Goal: Use online tool/utility

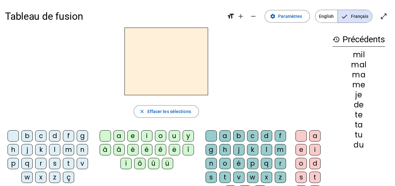
click at [179, 115] on span "Effacer les sélections" at bounding box center [169, 112] width 44 height 8
click at [66, 150] on div "m" at bounding box center [68, 149] width 11 height 11
click at [115, 138] on div "a" at bounding box center [118, 136] width 11 height 11
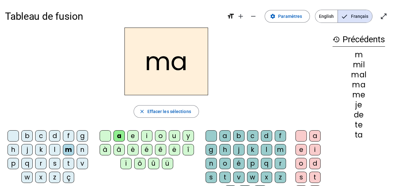
click at [66, 164] on div "t" at bounding box center [68, 163] width 11 height 11
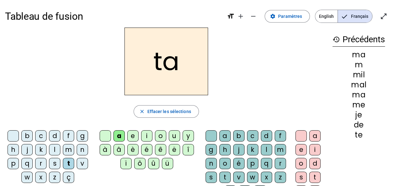
click at [131, 140] on div "e" at bounding box center [132, 136] width 11 height 11
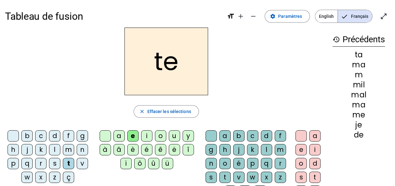
click at [169, 140] on div "u" at bounding box center [174, 136] width 11 height 11
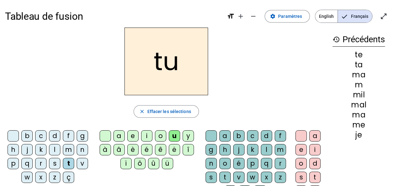
click at [52, 150] on div "l" at bounding box center [54, 149] width 11 height 11
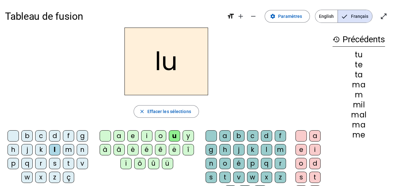
click at [155, 139] on div "o" at bounding box center [160, 136] width 11 height 11
click at [66, 151] on div "m" at bounding box center [68, 149] width 11 height 11
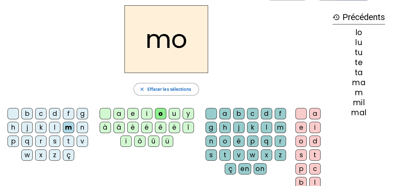
scroll to position [23, 0]
click at [224, 158] on div "t" at bounding box center [224, 154] width 11 height 11
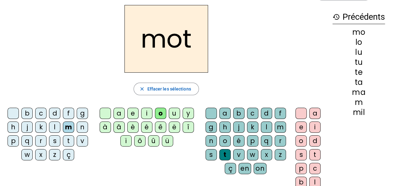
click at [303, 143] on div "o" at bounding box center [300, 141] width 11 height 11
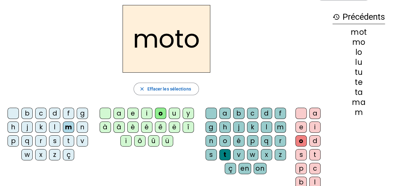
click at [154, 90] on span "Effacer les sélections" at bounding box center [169, 89] width 44 height 8
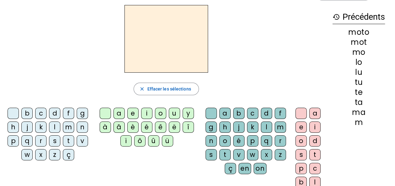
click at [26, 126] on div "j" at bounding box center [26, 127] width 11 height 11
click at [131, 115] on div "e" at bounding box center [132, 113] width 11 height 11
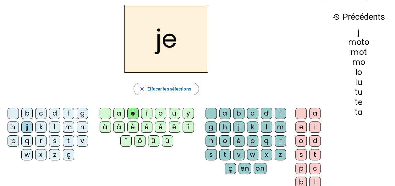
click at [171, 116] on div "u" at bounding box center [174, 113] width 11 height 11
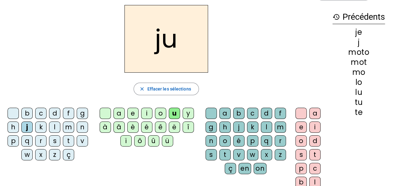
click at [52, 113] on div "d" at bounding box center [54, 113] width 11 height 11
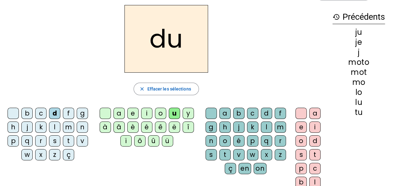
click at [112, 116] on letter-bubble at bounding box center [107, 115] width 14 height 14
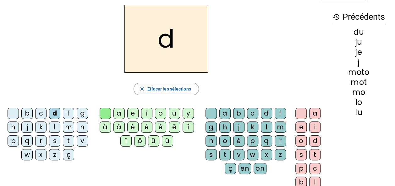
click at [119, 117] on div "a" at bounding box center [118, 113] width 11 height 11
